Goal: Task Accomplishment & Management: Manage account settings

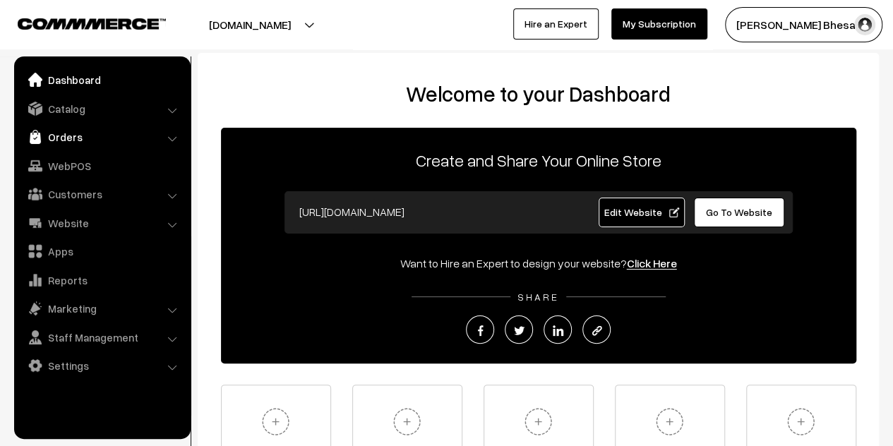
click at [56, 144] on link "Orders" at bounding box center [102, 136] width 168 height 25
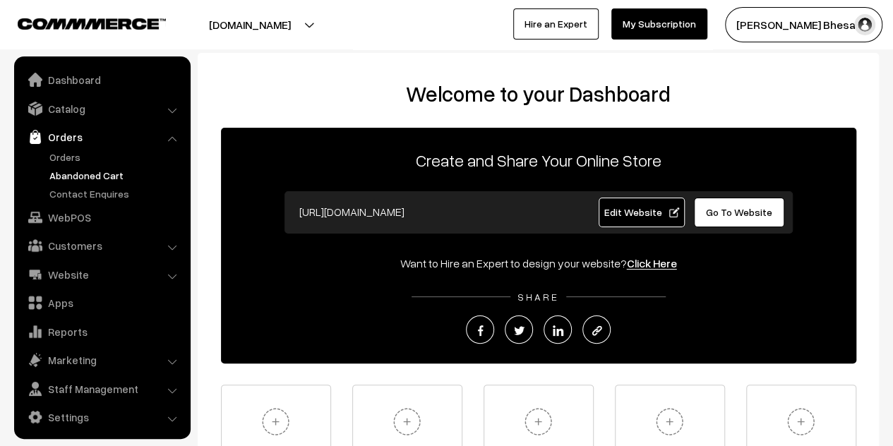
click at [68, 172] on link "Abandoned Cart" at bounding box center [116, 175] width 140 height 15
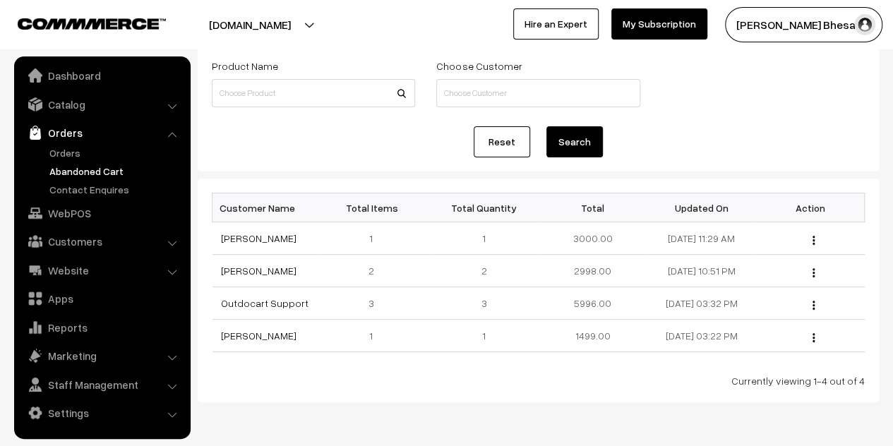
scroll to position [132, 0]
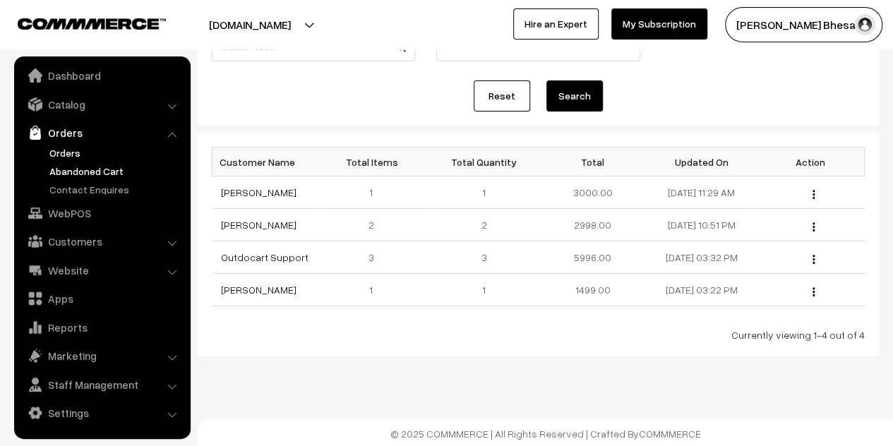
click at [58, 149] on link "Orders" at bounding box center [116, 152] width 140 height 15
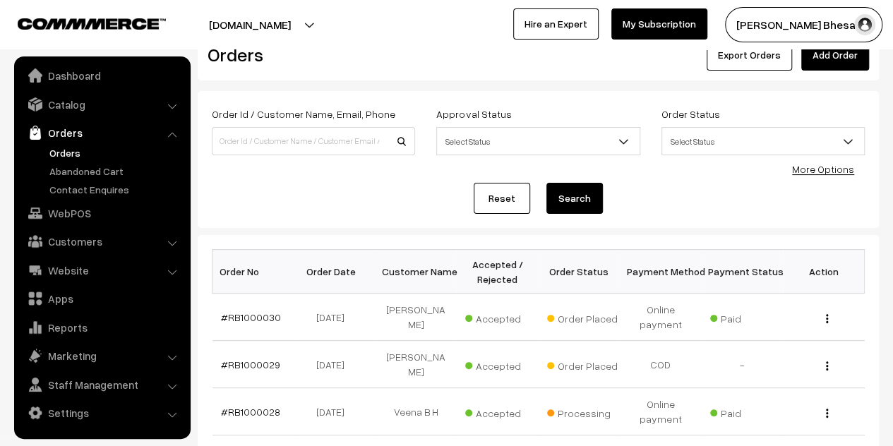
scroll to position [71, 0]
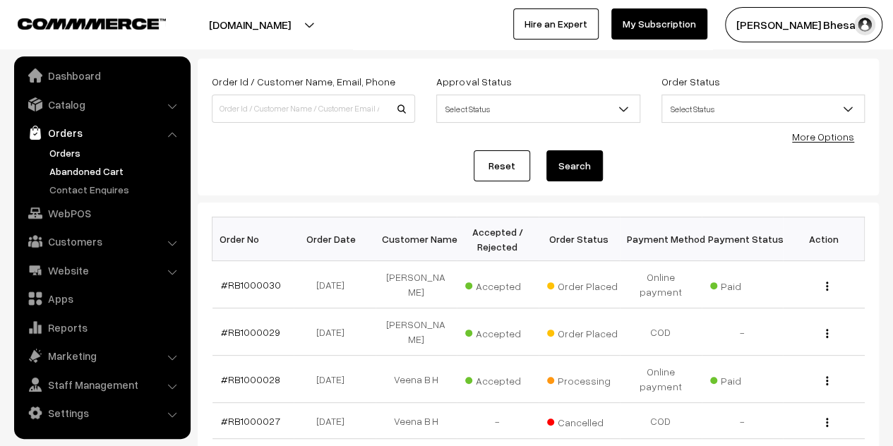
click at [88, 169] on link "Abandoned Cart" at bounding box center [116, 171] width 140 height 15
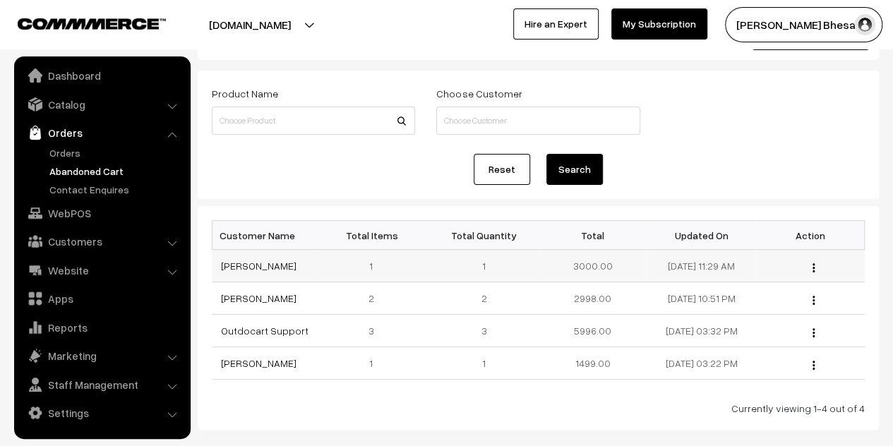
scroll to position [132, 0]
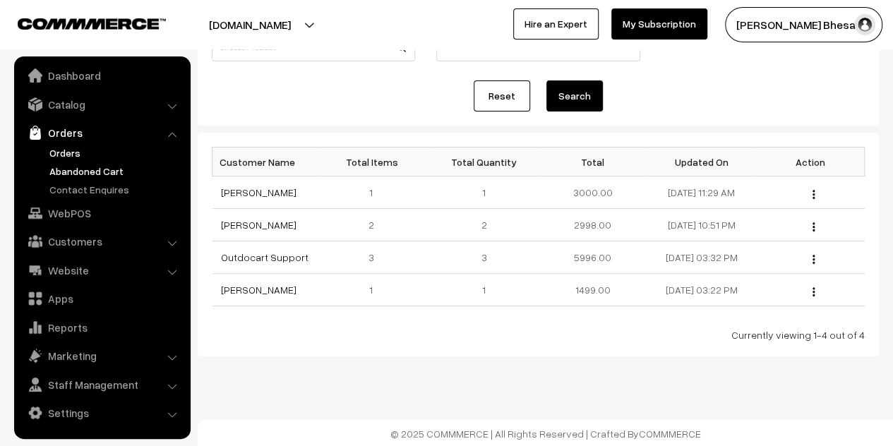
click at [65, 150] on link "Orders" at bounding box center [116, 152] width 140 height 15
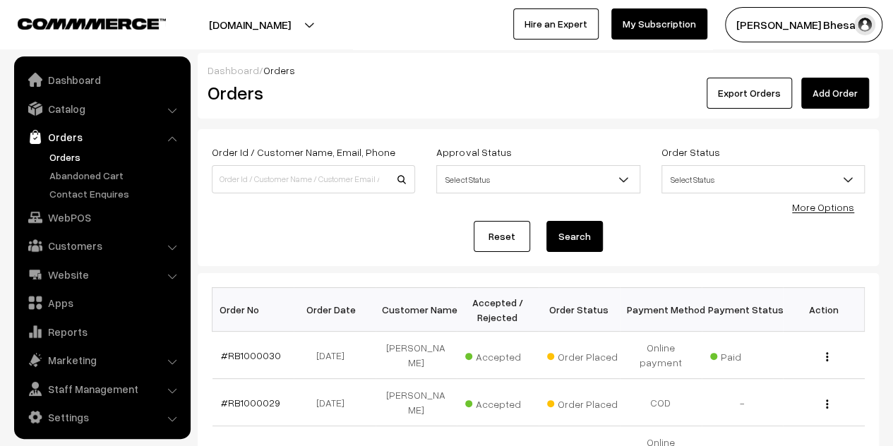
scroll to position [4, 0]
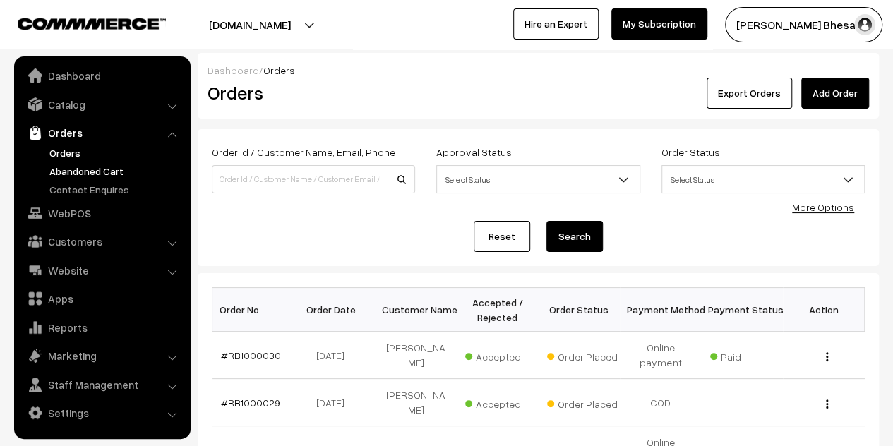
click at [93, 170] on link "Abandoned Cart" at bounding box center [116, 171] width 140 height 15
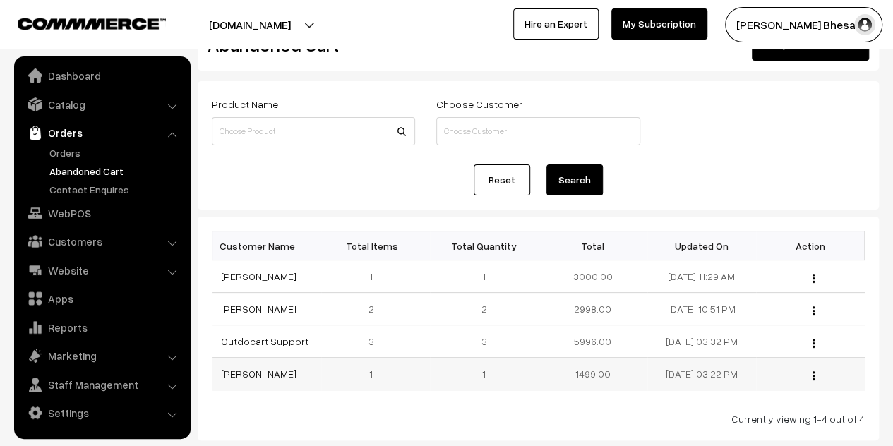
scroll to position [132, 0]
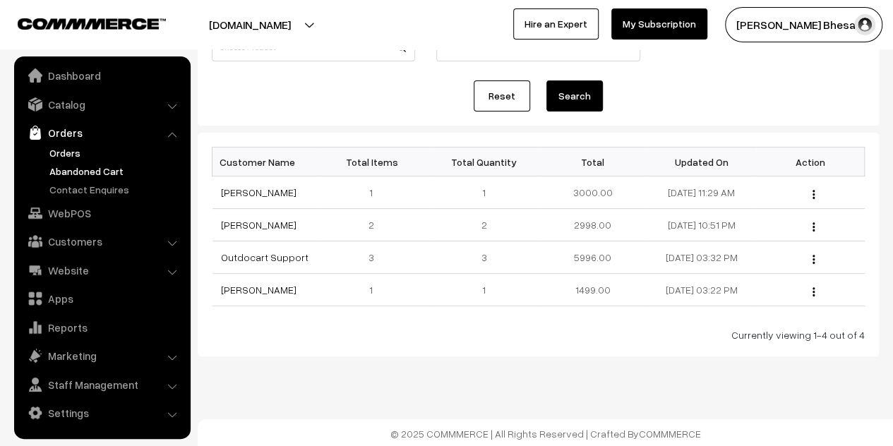
click at [81, 148] on link "Orders" at bounding box center [116, 152] width 140 height 15
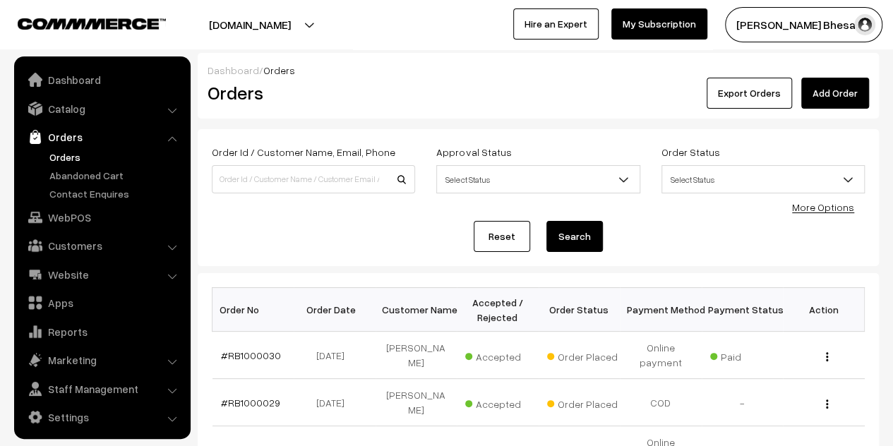
scroll to position [4, 0]
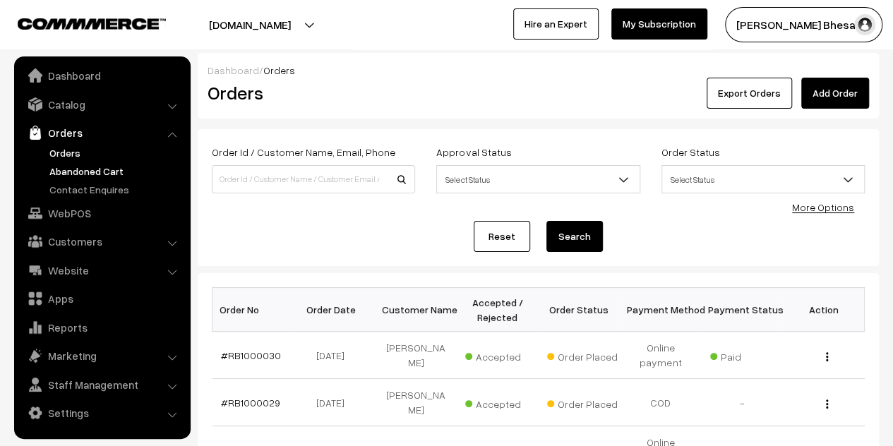
click at [101, 170] on link "Abandoned Cart" at bounding box center [116, 171] width 140 height 15
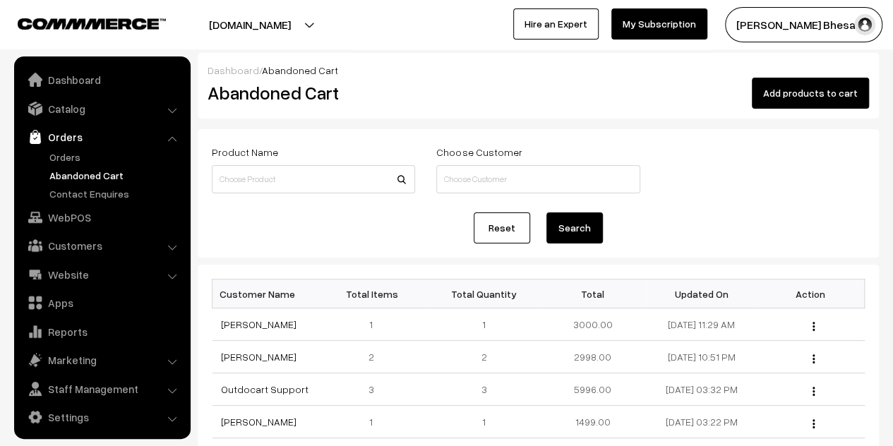
scroll to position [4, 0]
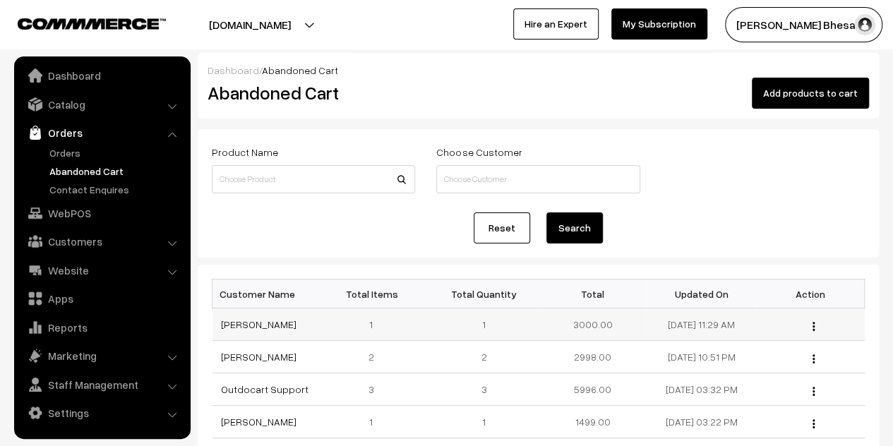
click at [814, 323] on img "button" at bounding box center [814, 326] width 2 height 9
click at [672, 246] on form "Product Name Choose Customer Reset Search" at bounding box center [538, 193] width 681 height 128
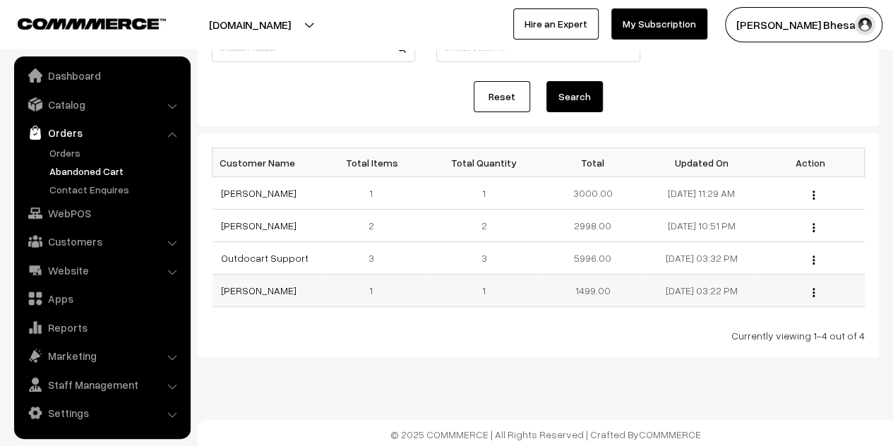
scroll to position [132, 0]
click at [813, 256] on img "button" at bounding box center [814, 259] width 2 height 9
click at [558, 365] on div "Dashboard / Abandoned Cart Abandoned Cart Add products to cart Product Name Cho…" at bounding box center [446, 158] width 893 height 580
click at [370, 221] on td "2" at bounding box center [375, 225] width 109 height 32
click at [814, 258] on img "button" at bounding box center [814, 259] width 2 height 9
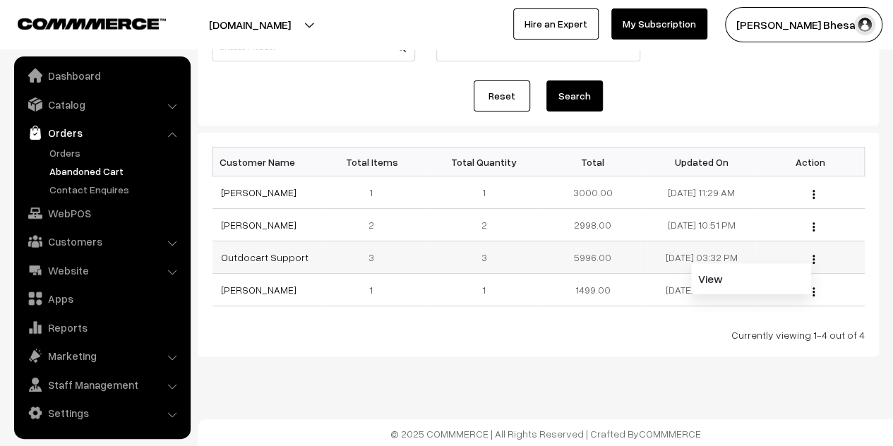
click at [814, 258] on img "button" at bounding box center [814, 259] width 2 height 9
click at [71, 215] on link "WebPOS" at bounding box center [102, 213] width 168 height 25
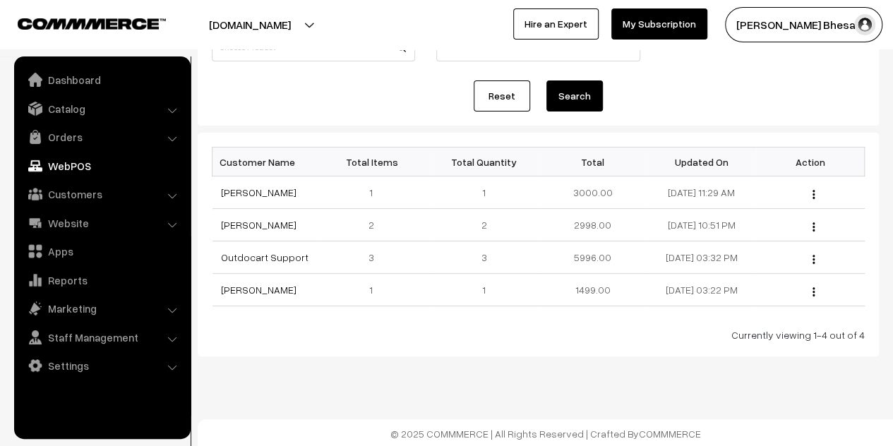
scroll to position [0, 0]
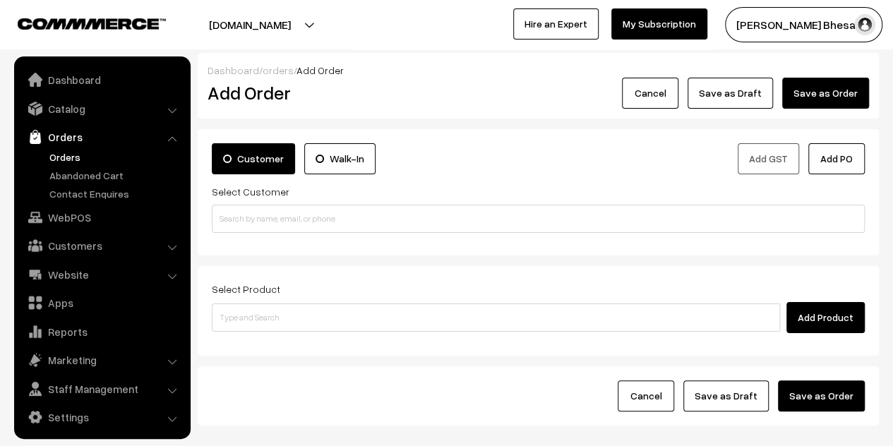
scroll to position [4, 0]
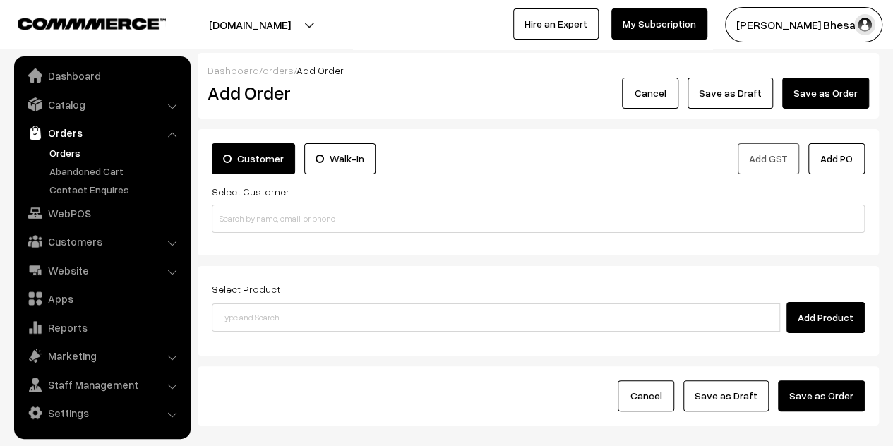
click at [73, 147] on link "Orders" at bounding box center [116, 152] width 140 height 15
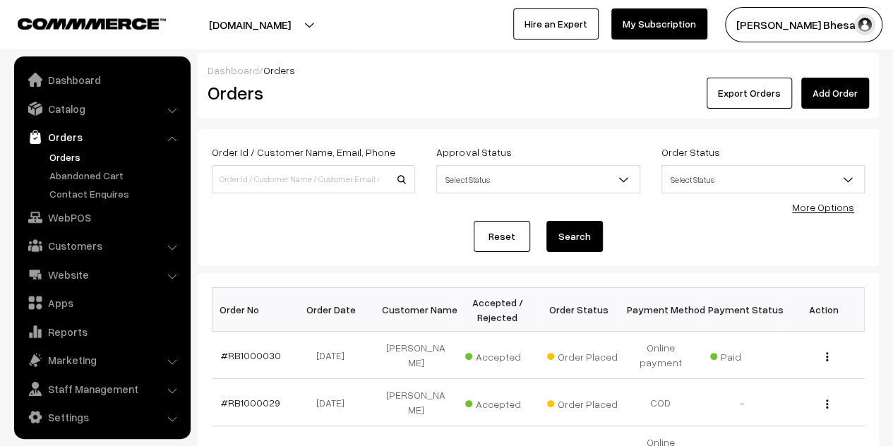
scroll to position [4, 0]
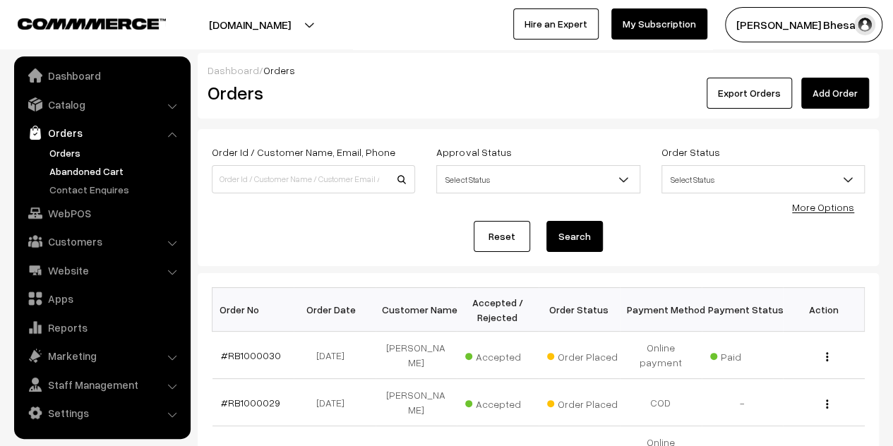
click at [61, 172] on link "Abandoned Cart" at bounding box center [116, 171] width 140 height 15
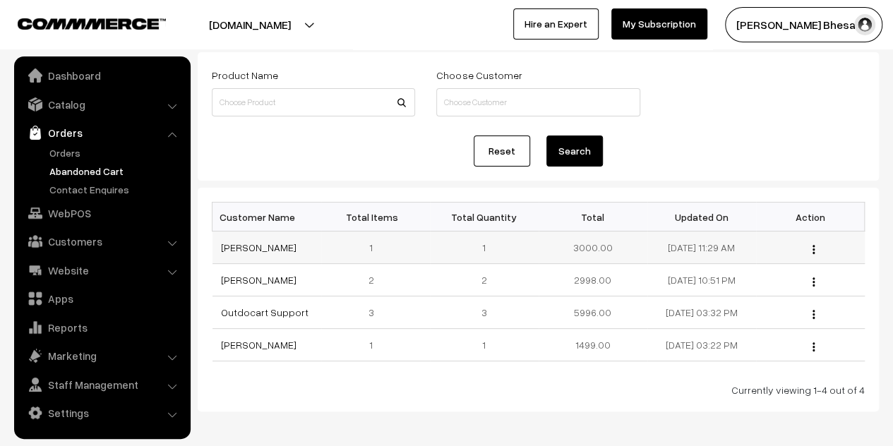
scroll to position [132, 0]
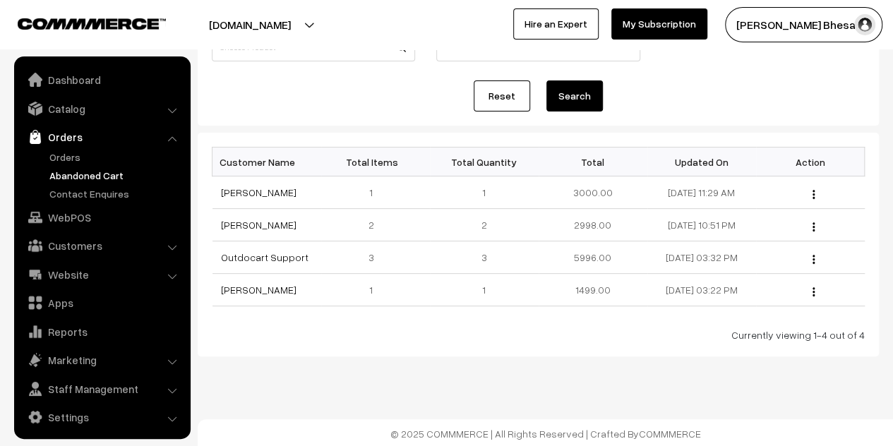
scroll to position [4, 0]
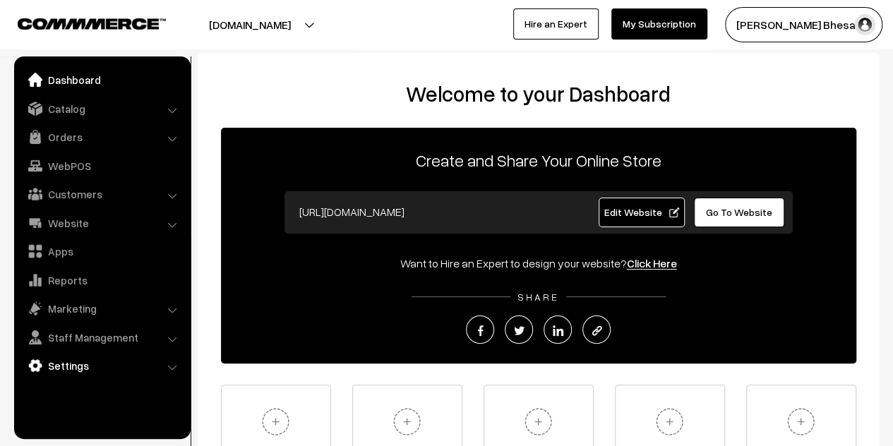
click at [71, 359] on link "Settings" at bounding box center [102, 365] width 168 height 25
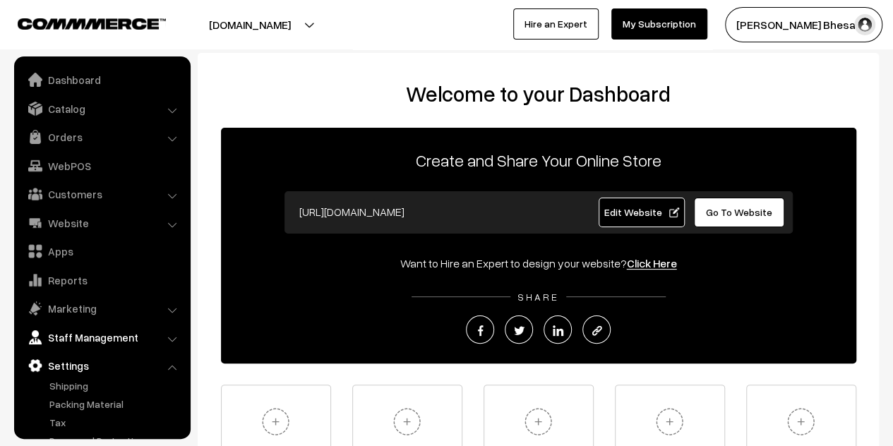
scroll to position [59, 0]
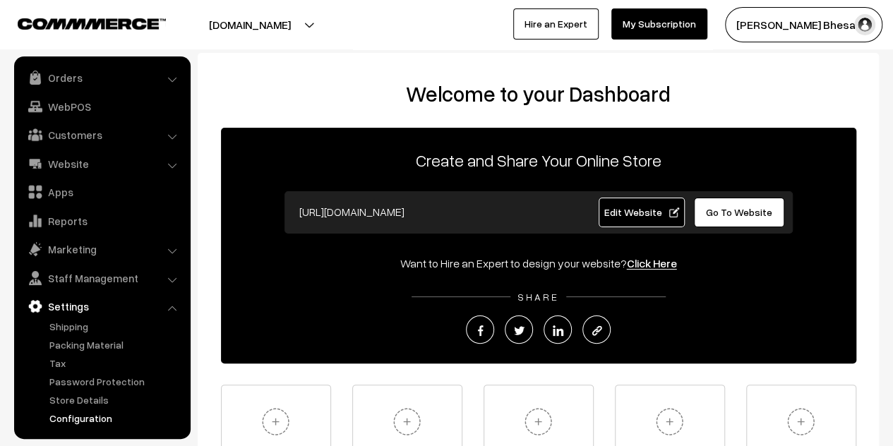
click at [82, 414] on link "Configuration" at bounding box center [116, 418] width 140 height 15
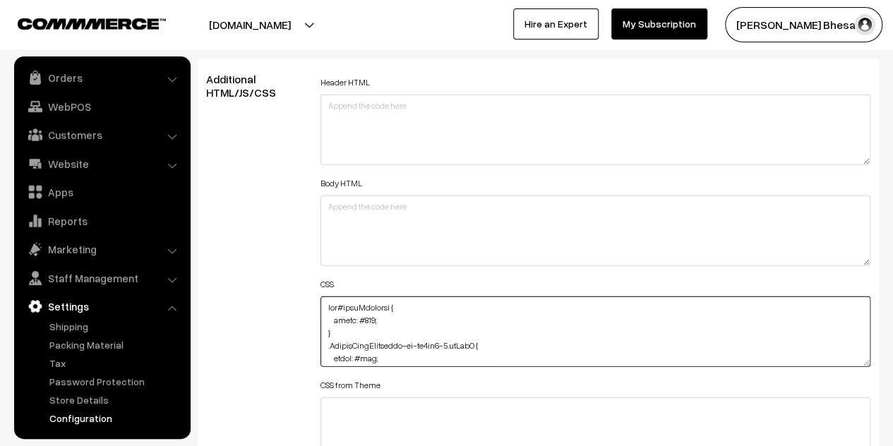
click at [326, 303] on textarea at bounding box center [596, 332] width 550 height 71
paste textarea "filter: invert(32%) sepia(93%) saturate(5000%) hue-rotate(200deg) brightness(95…"
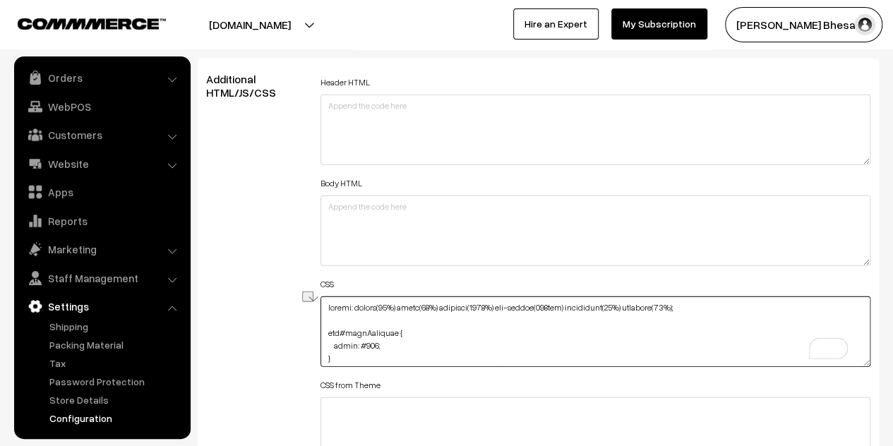
drag, startPoint x: 676, startPoint y: 302, endPoint x: 328, endPoint y: 296, distance: 348.1
click at [328, 297] on textarea "To enrich screen reader interactions, please activate Accessibility in Grammarl…" at bounding box center [596, 332] width 550 height 71
type textarea "filter: invert(32%) sepia(93%) saturate(5000%) hue-rotate(200deg) brightness(95…"
